Goal: Transaction & Acquisition: Purchase product/service

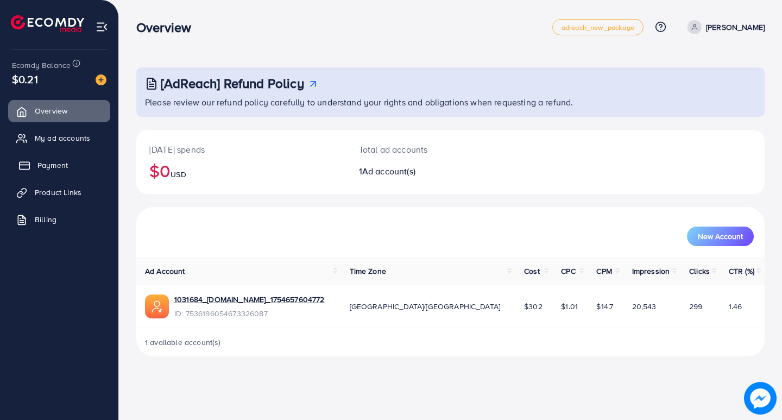
click at [53, 157] on link "Payment" at bounding box center [59, 165] width 102 height 22
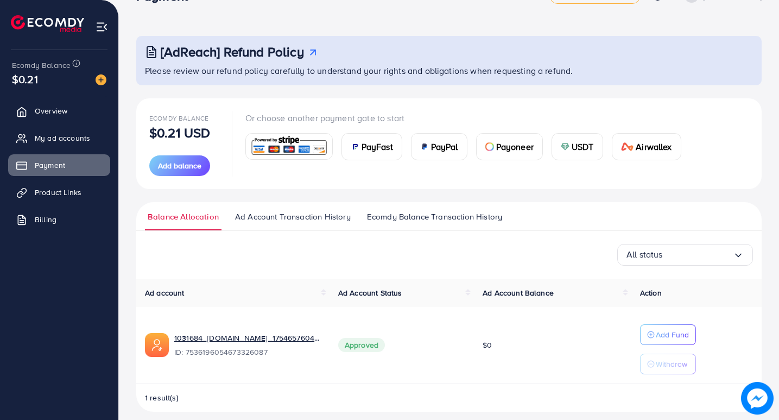
scroll to position [41, 0]
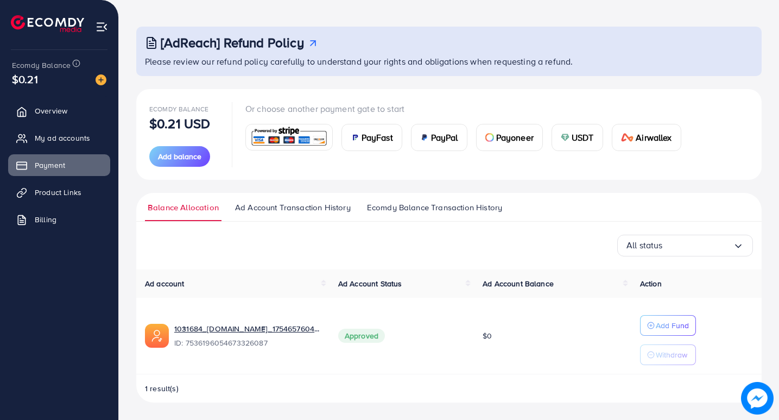
drag, startPoint x: 586, startPoint y: 140, endPoint x: 581, endPoint y: 144, distance: 7.0
click at [585, 140] on span "USDT" at bounding box center [583, 137] width 22 height 13
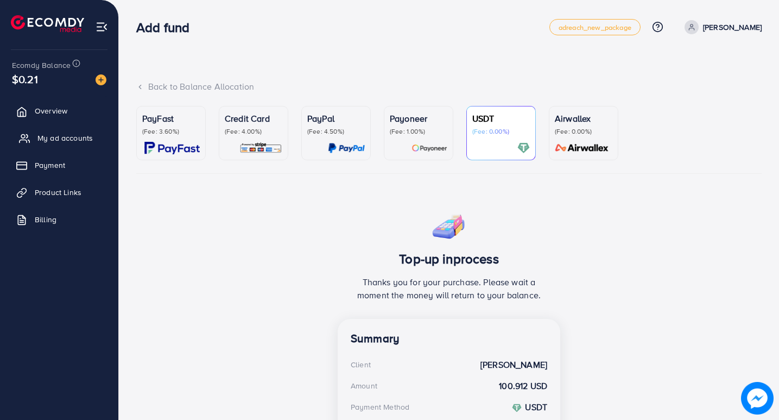
click at [80, 142] on span "My ad accounts" at bounding box center [64, 137] width 55 height 11
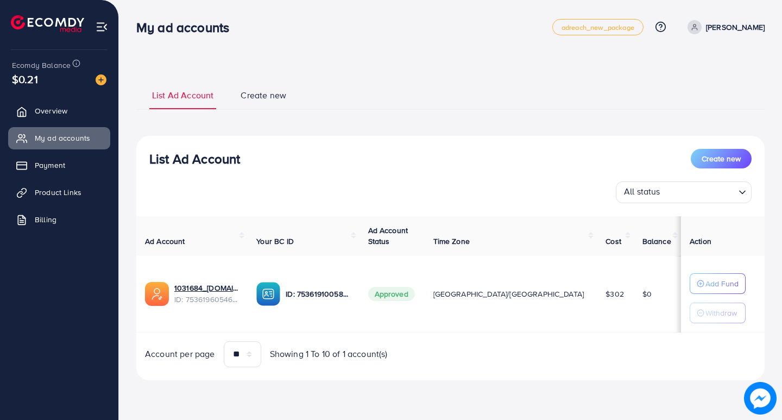
click at [46, 179] on ul "Overview My ad accounts Payment Product Links Billing" at bounding box center [59, 169] width 118 height 146
click at [54, 187] on span "Product Links" at bounding box center [60, 192] width 47 height 11
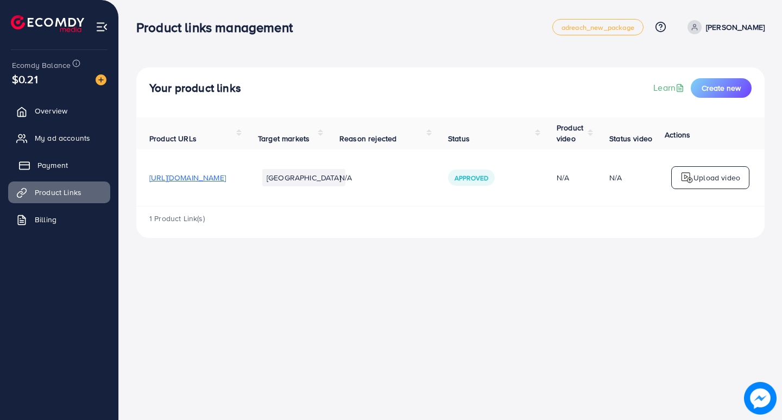
click at [47, 155] on link "Payment" at bounding box center [59, 165] width 102 height 22
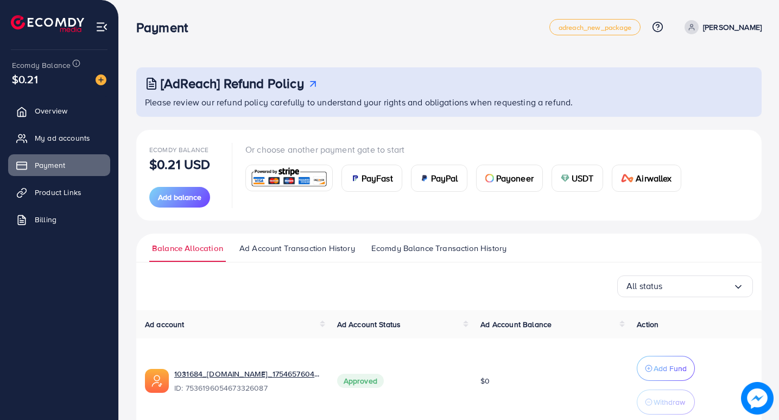
click at [175, 154] on div "Ecomdy Balance $0.21 USD" at bounding box center [183, 157] width 69 height 28
click at [173, 158] on p "$0.21 USD" at bounding box center [179, 163] width 61 height 13
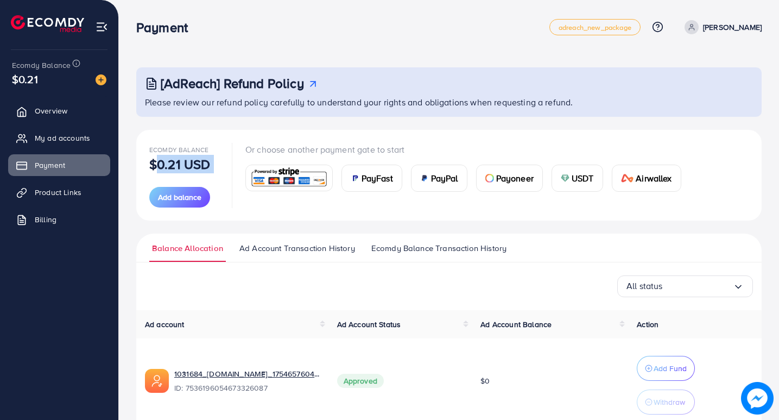
click at [369, 185] on div "PayFast" at bounding box center [372, 178] width 60 height 26
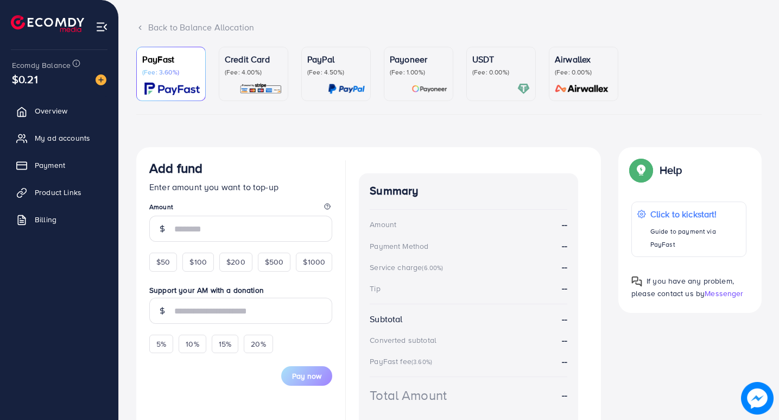
scroll to position [79, 0]
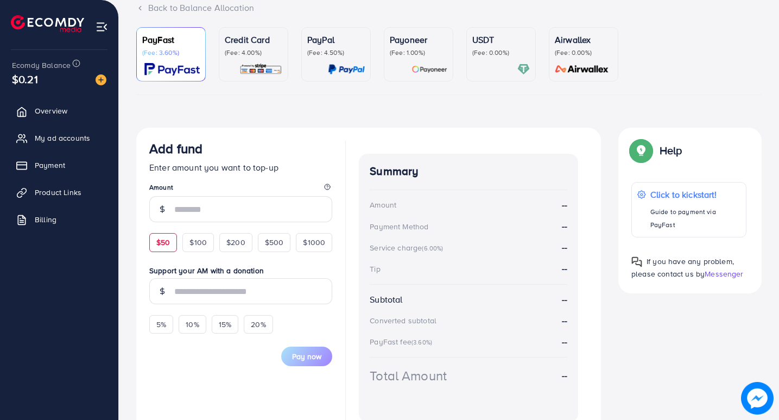
click at [166, 240] on span "$50" at bounding box center [163, 242] width 14 height 11
type input "**"
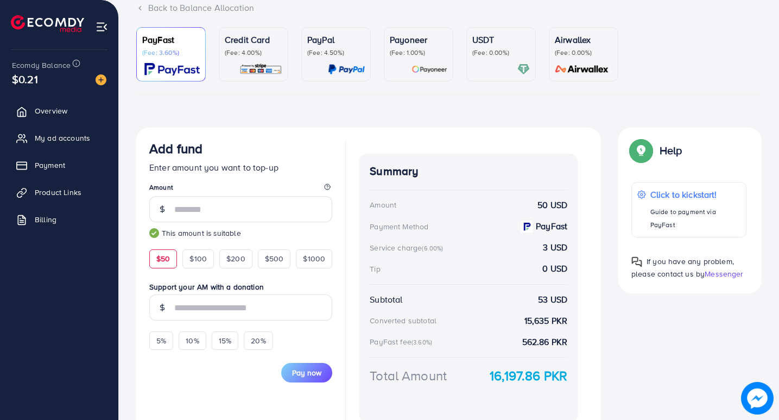
click at [480, 47] on div "USDT (Fee: 0.00%)" at bounding box center [501, 45] width 58 height 24
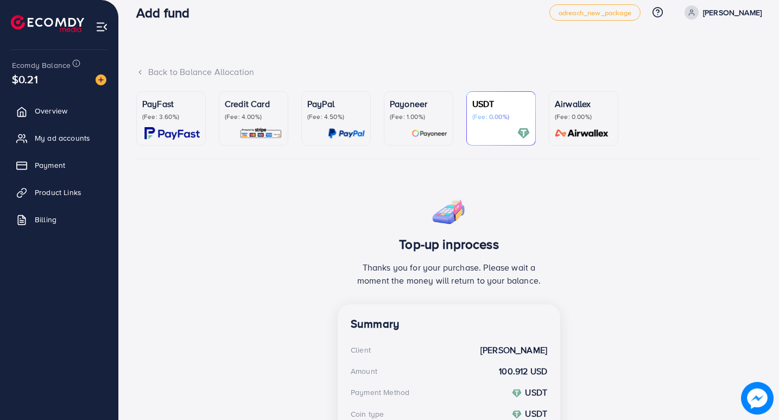
scroll to position [9, 0]
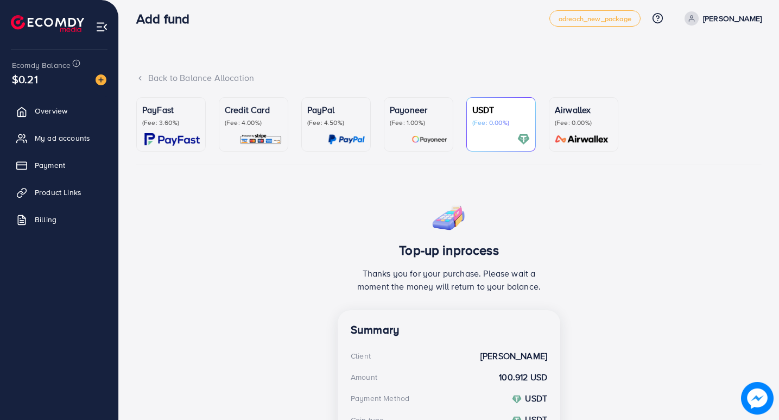
drag, startPoint x: 444, startPoint y: 273, endPoint x: 588, endPoint y: 309, distance: 149.3
click at [588, 309] on div "Top-up inprocess Thanks you for your purchase. Please wait a moment the money w…" at bounding box center [448, 375] width 625 height 355
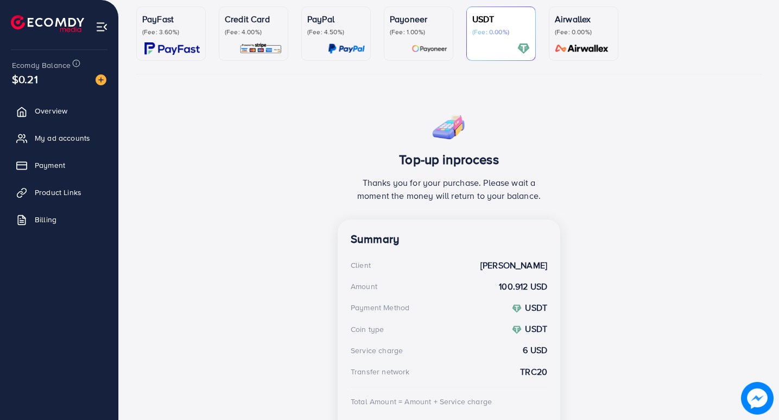
scroll to position [172, 0]
